Goal: Register for event/course

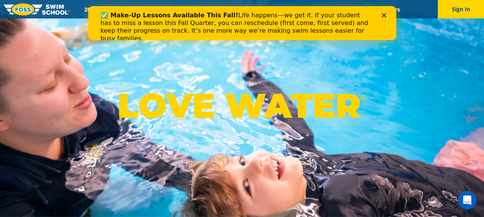
click at [384, 15] on icon "Close" at bounding box center [383, 15] width 5 height 5
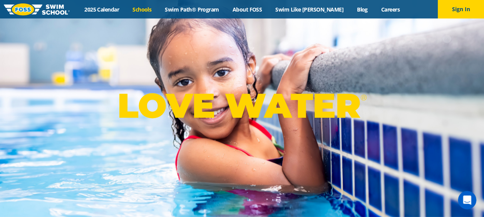
click at [151, 7] on link "Schools" at bounding box center [142, 9] width 32 height 7
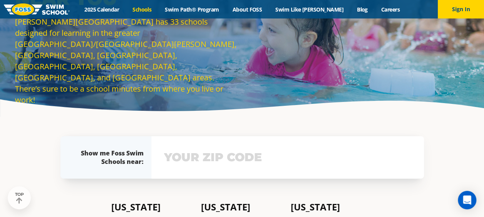
scroll to position [46, 0]
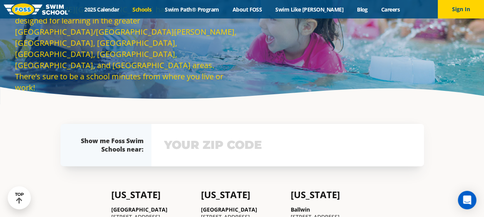
click at [248, 147] on input "text" at bounding box center [287, 145] width 251 height 22
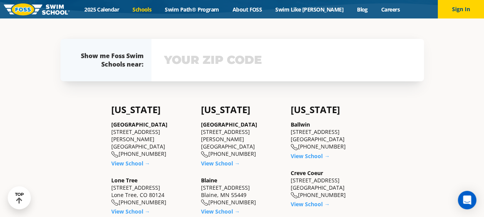
scroll to position [133, 0]
type input "55118"
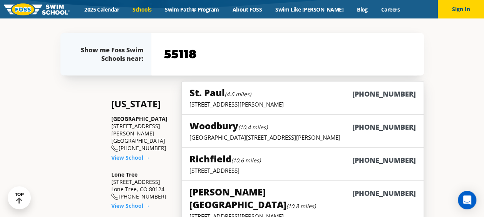
scroll to position [137, 0]
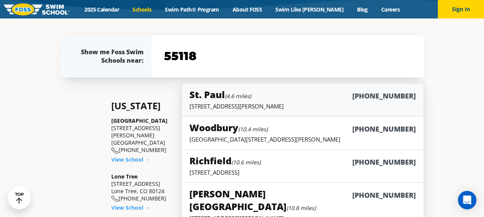
click at [204, 99] on h5 "St. Paul (4.6 miles)" at bounding box center [220, 94] width 62 height 13
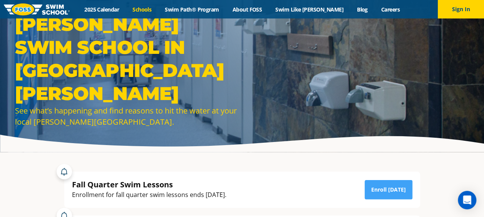
click at [151, 6] on link "Schools" at bounding box center [142, 9] width 32 height 7
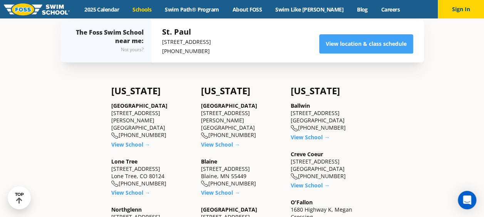
scroll to position [159, 0]
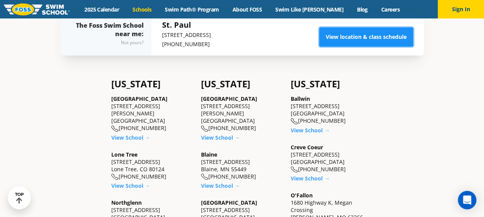
click at [386, 37] on link "View location & class schedule" at bounding box center [366, 36] width 94 height 19
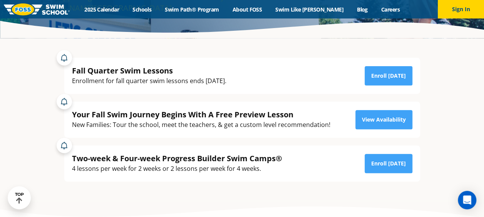
scroll to position [122, 0]
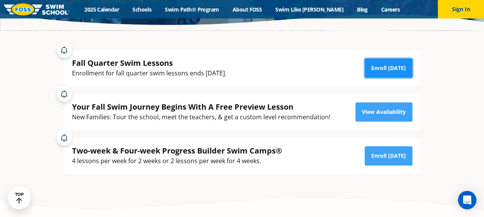
click at [395, 69] on link "Enroll [DATE]" at bounding box center [388, 68] width 48 height 19
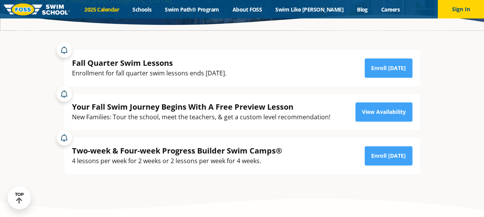
click at [119, 9] on link "2025 Calendar" at bounding box center [102, 9] width 48 height 7
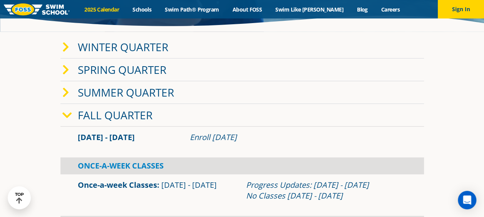
scroll to position [114, 0]
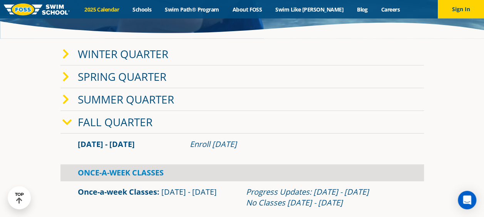
click at [65, 54] on icon at bounding box center [65, 54] width 7 height 11
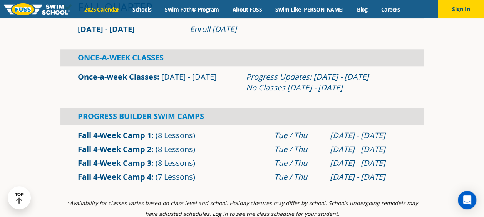
scroll to position [405, 0]
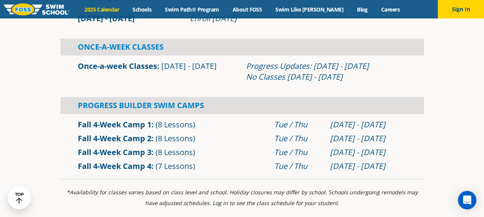
click at [105, 154] on link "Fall 4-Week Camp 3" at bounding box center [115, 152] width 74 height 10
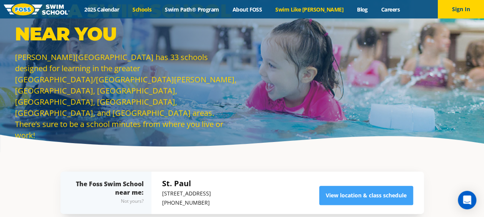
click at [311, 8] on link "Swim Like [PERSON_NAME]" at bounding box center [310, 9] width 82 height 7
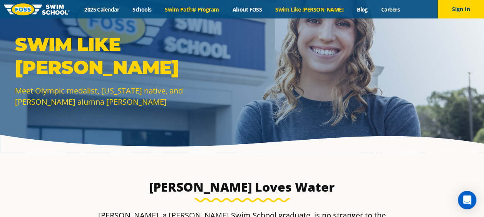
click at [210, 7] on link "Swim Path® Program" at bounding box center [191, 9] width 67 height 7
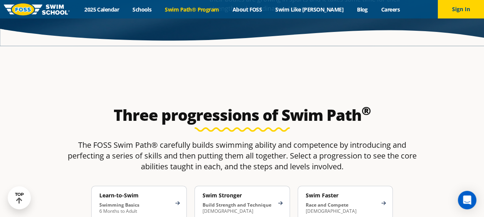
scroll to position [1116, 0]
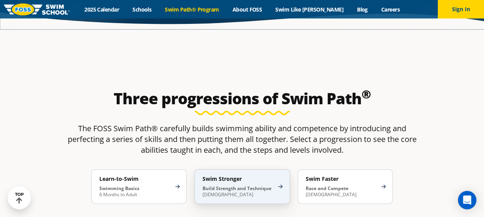
click at [236, 186] on p "Build Strength and Technique 5-13 Years Old" at bounding box center [238, 192] width 72 height 12
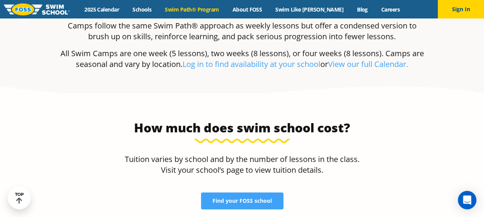
scroll to position [1690, 0]
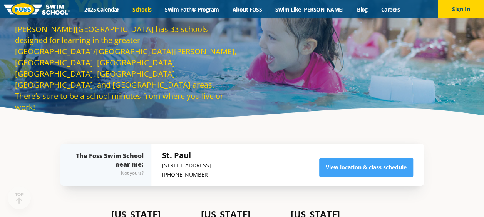
scroll to position [38, 0]
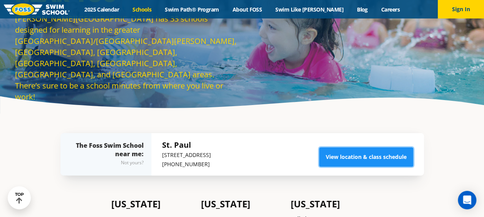
click at [379, 155] on link "View location & class schedule" at bounding box center [366, 156] width 94 height 19
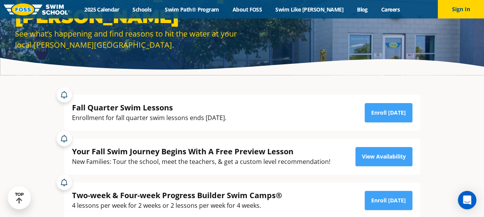
scroll to position [115, 0]
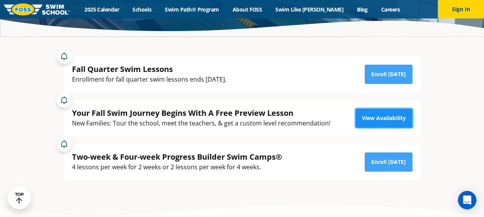
click at [387, 121] on link "View Availability" at bounding box center [383, 118] width 57 height 19
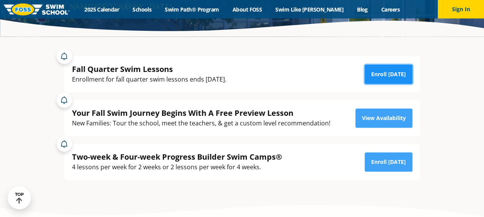
click at [381, 74] on link "Enroll [DATE]" at bounding box center [388, 74] width 48 height 19
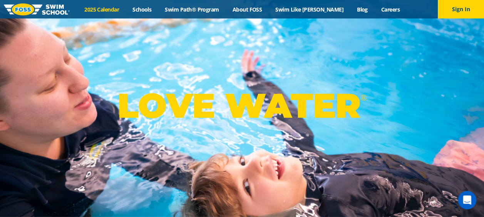
click at [108, 7] on link "2025 Calendar" at bounding box center [102, 9] width 48 height 7
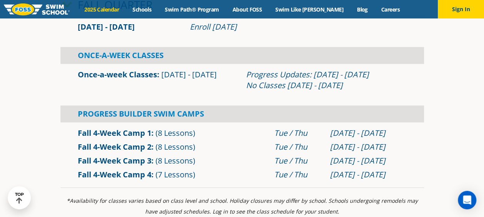
scroll to position [269, 0]
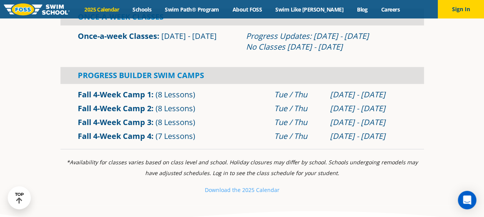
click at [131, 121] on link "Fall 4-Week Camp 3" at bounding box center [115, 122] width 74 height 10
